Goal: Task Accomplishment & Management: Manage account settings

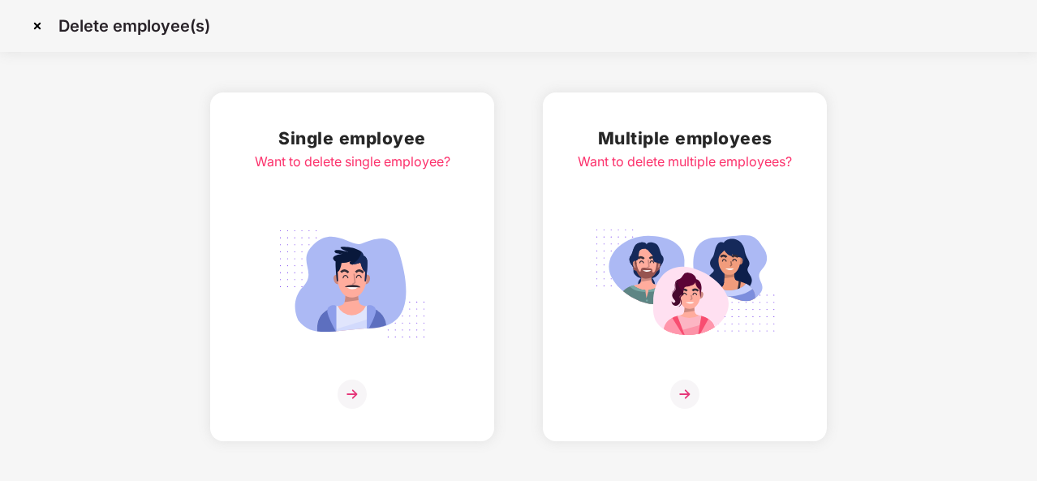
click at [329, 309] on img at bounding box center [352, 284] width 182 height 127
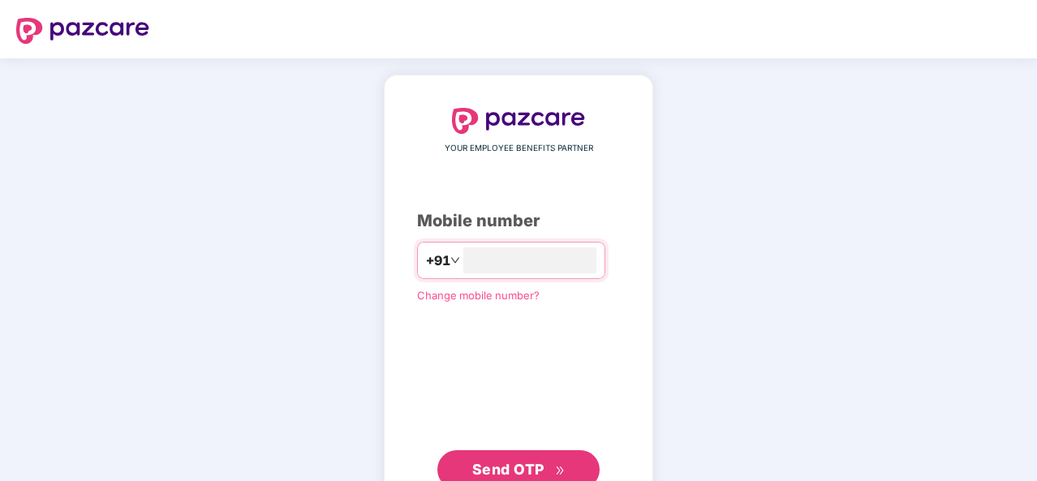
type input "**********"
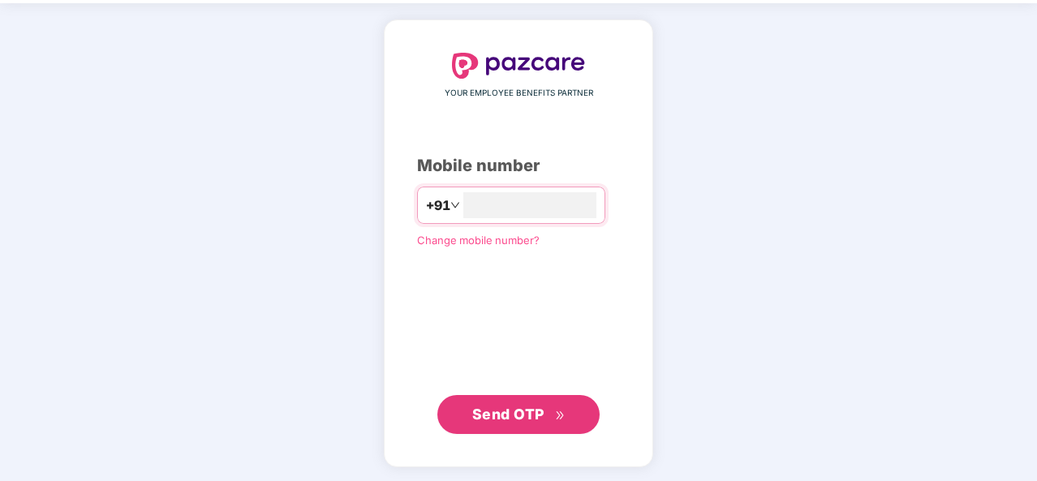
click at [523, 411] on span "Send OTP" at bounding box center [508, 414] width 72 height 17
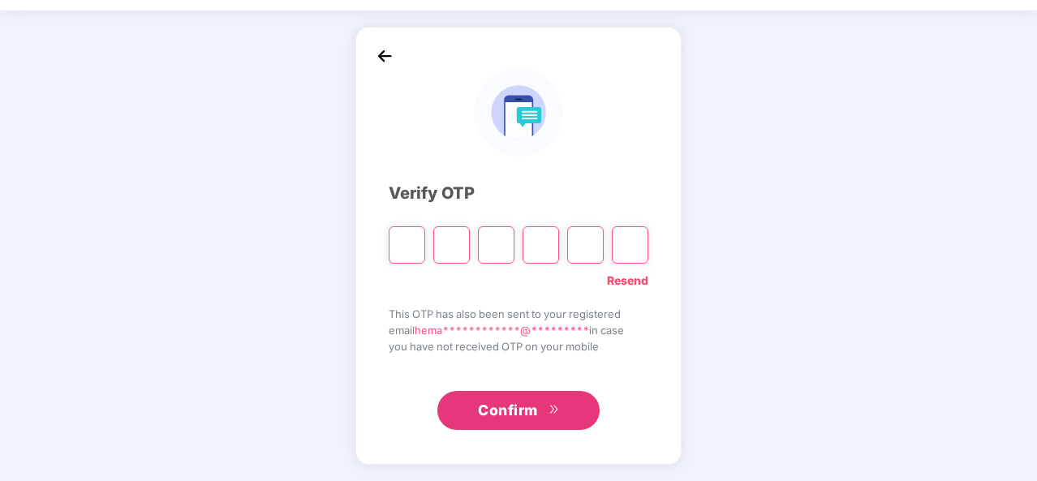
scroll to position [47, 0]
type input "*"
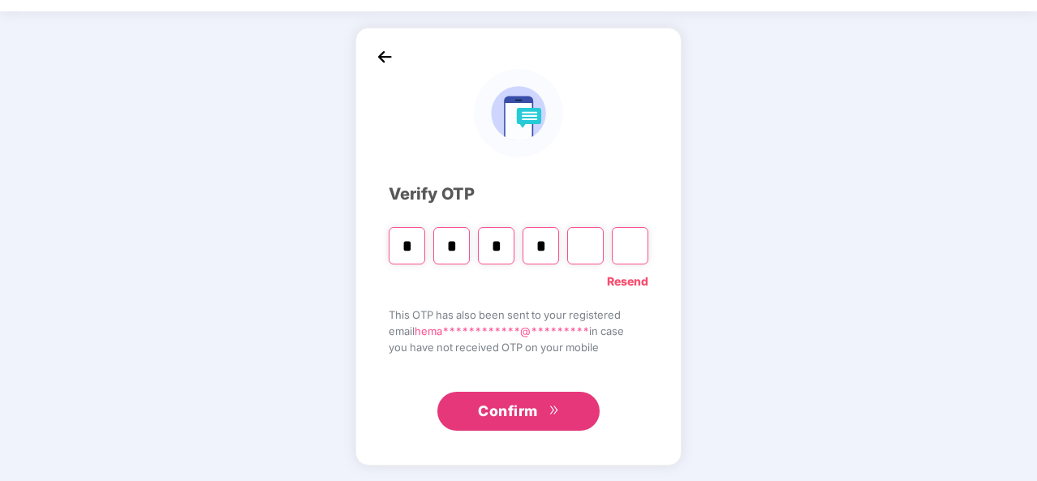
type input "*"
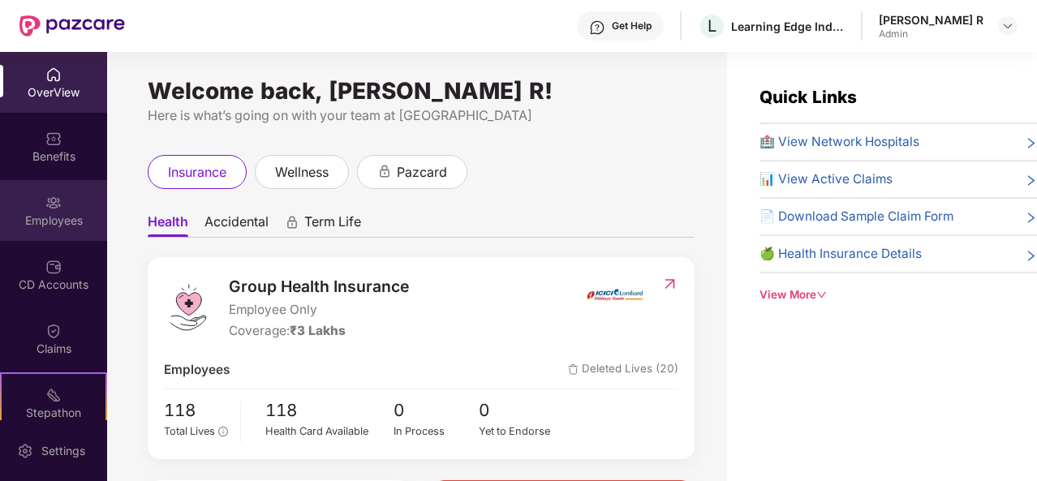
click at [63, 225] on div "Employees" at bounding box center [53, 221] width 107 height 16
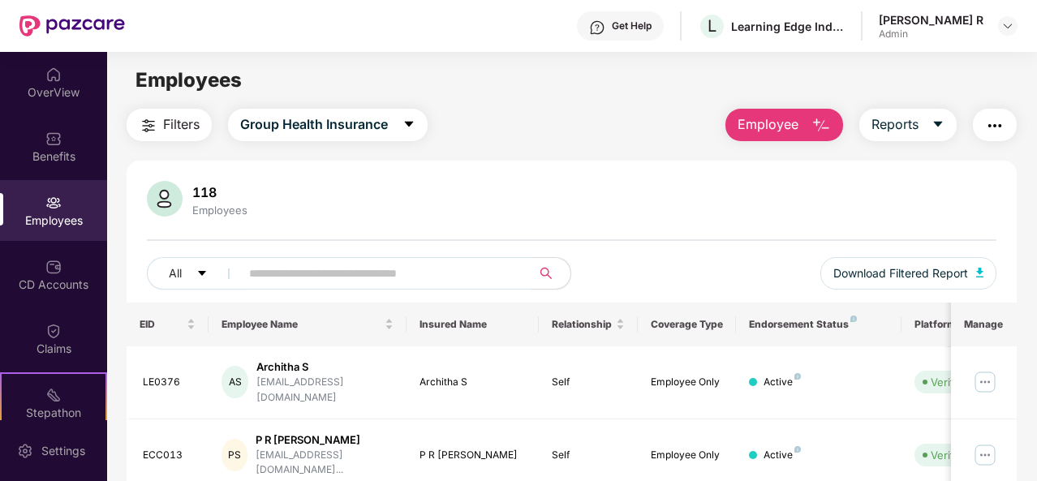
click at [292, 273] on input "text" at bounding box center [379, 273] width 260 height 24
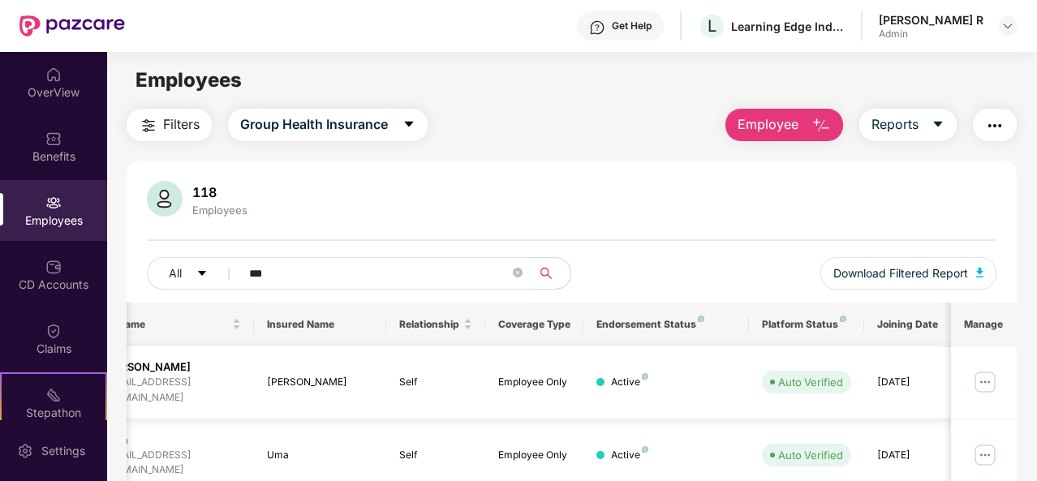
scroll to position [0, 162]
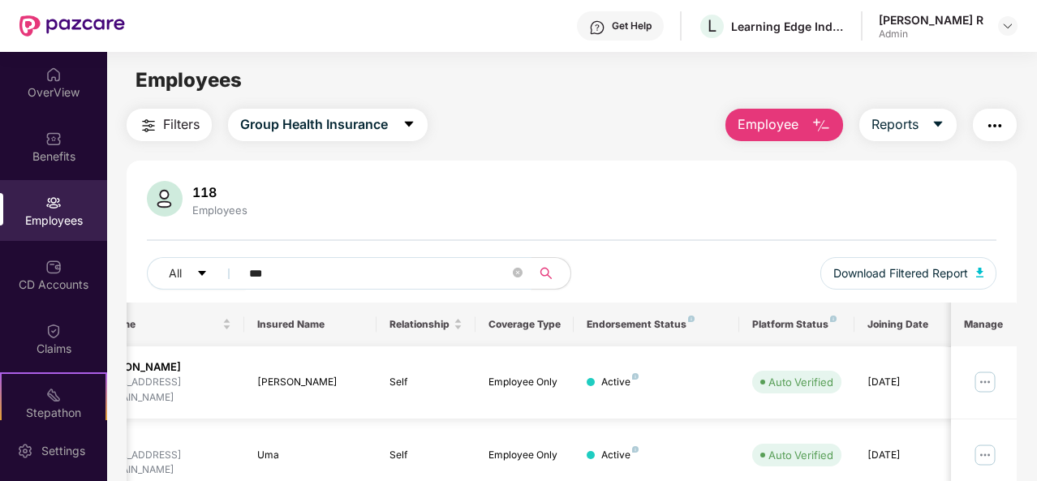
type input "***"
click at [987, 376] on img at bounding box center [985, 382] width 26 height 26
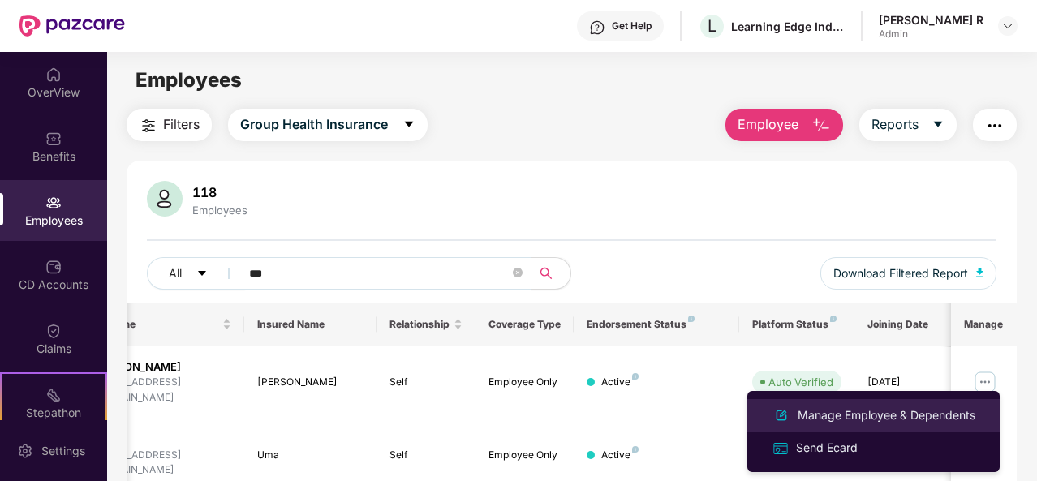
click at [872, 421] on div "Manage Employee & Dependents" at bounding box center [886, 416] width 184 height 18
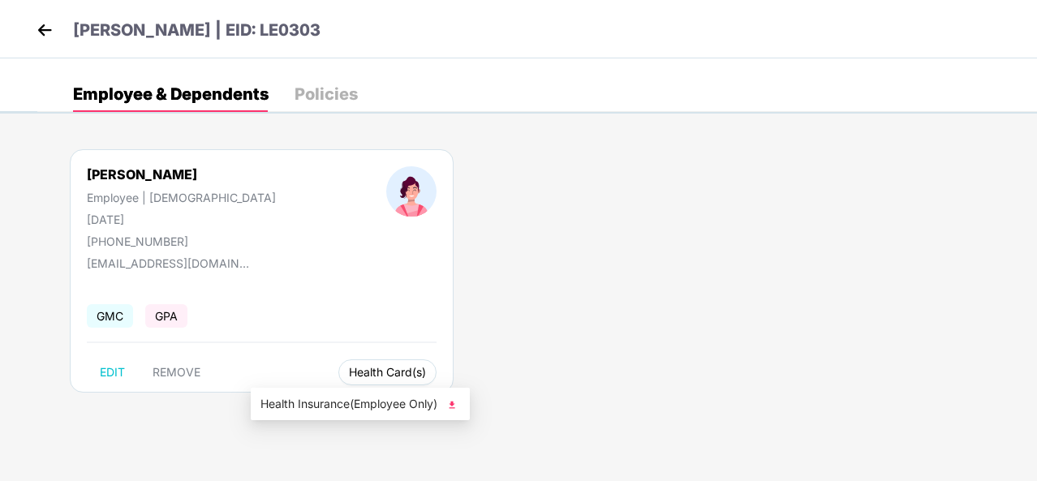
click at [349, 369] on span "Health Card(s)" at bounding box center [387, 372] width 77 height 8
click at [452, 407] on img at bounding box center [452, 405] width 16 height 16
click at [349, 368] on span "Health Card(s)" at bounding box center [387, 372] width 77 height 8
click at [454, 407] on img at bounding box center [452, 405] width 16 height 16
